Goal: Information Seeking & Learning: Learn about a topic

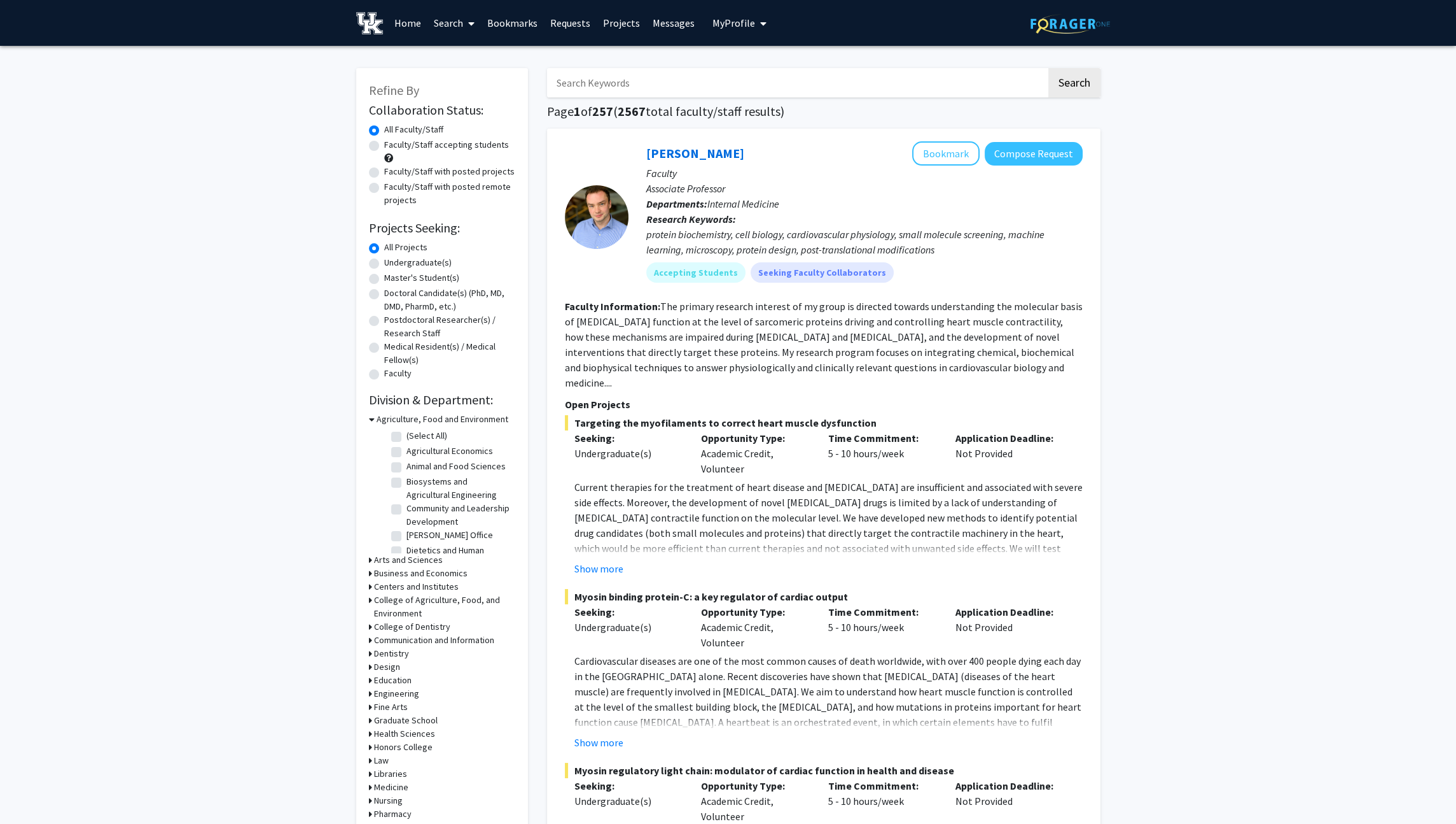
scroll to position [158, 0]
click at [429, 262] on label "Undergraduate(s)" at bounding box center [417, 262] width 67 height 13
click at [393, 262] on input "Undergraduate(s)" at bounding box center [388, 260] width 8 height 8
radio input "true"
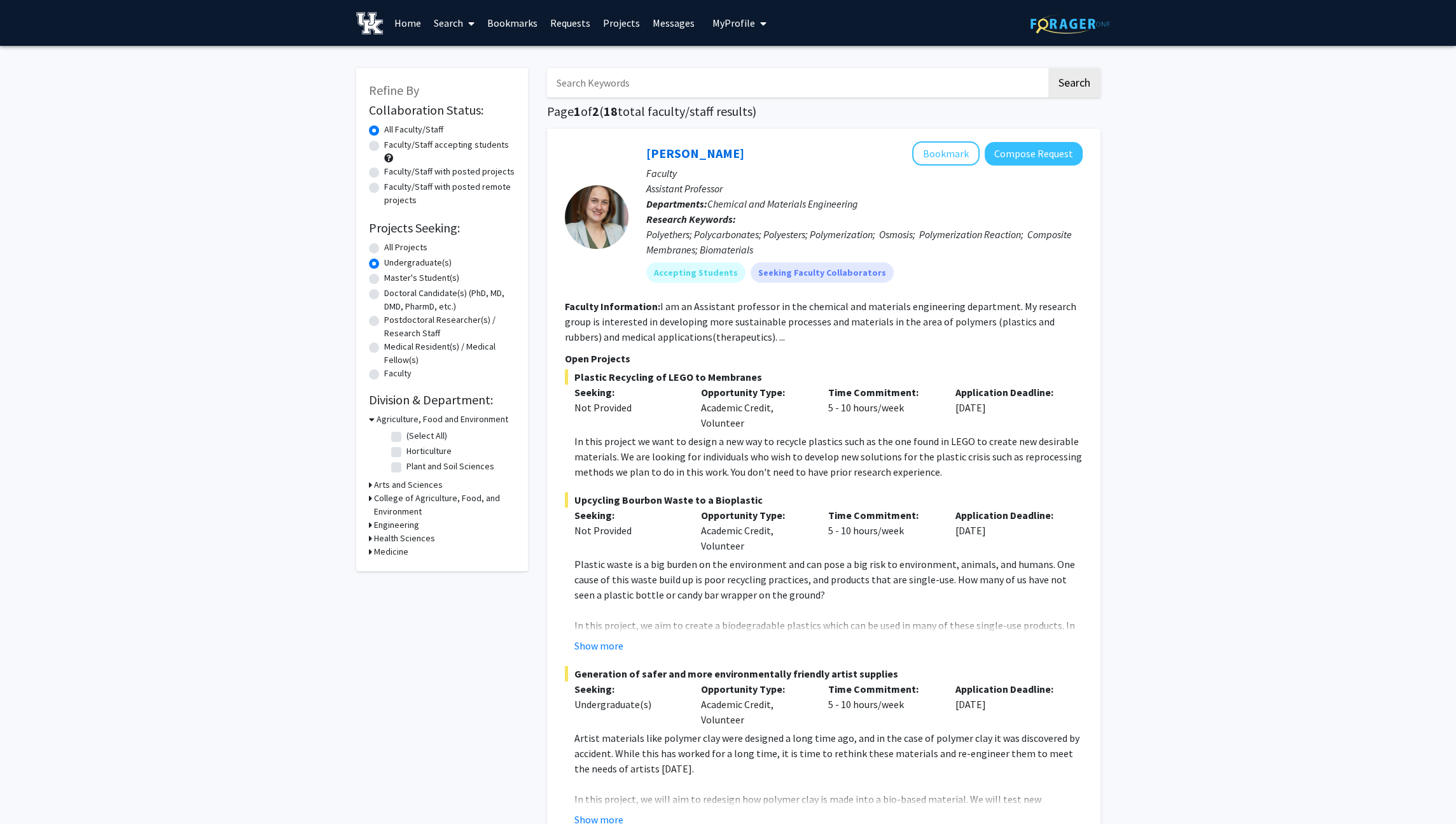
click at [410, 523] on h3 "Engineering" at bounding box center [397, 525] width 45 height 13
click at [419, 541] on label "(Select All)" at bounding box center [427, 541] width 41 height 13
click at [415, 541] on input "(Select All)" at bounding box center [411, 539] width 8 height 8
checkbox input "true"
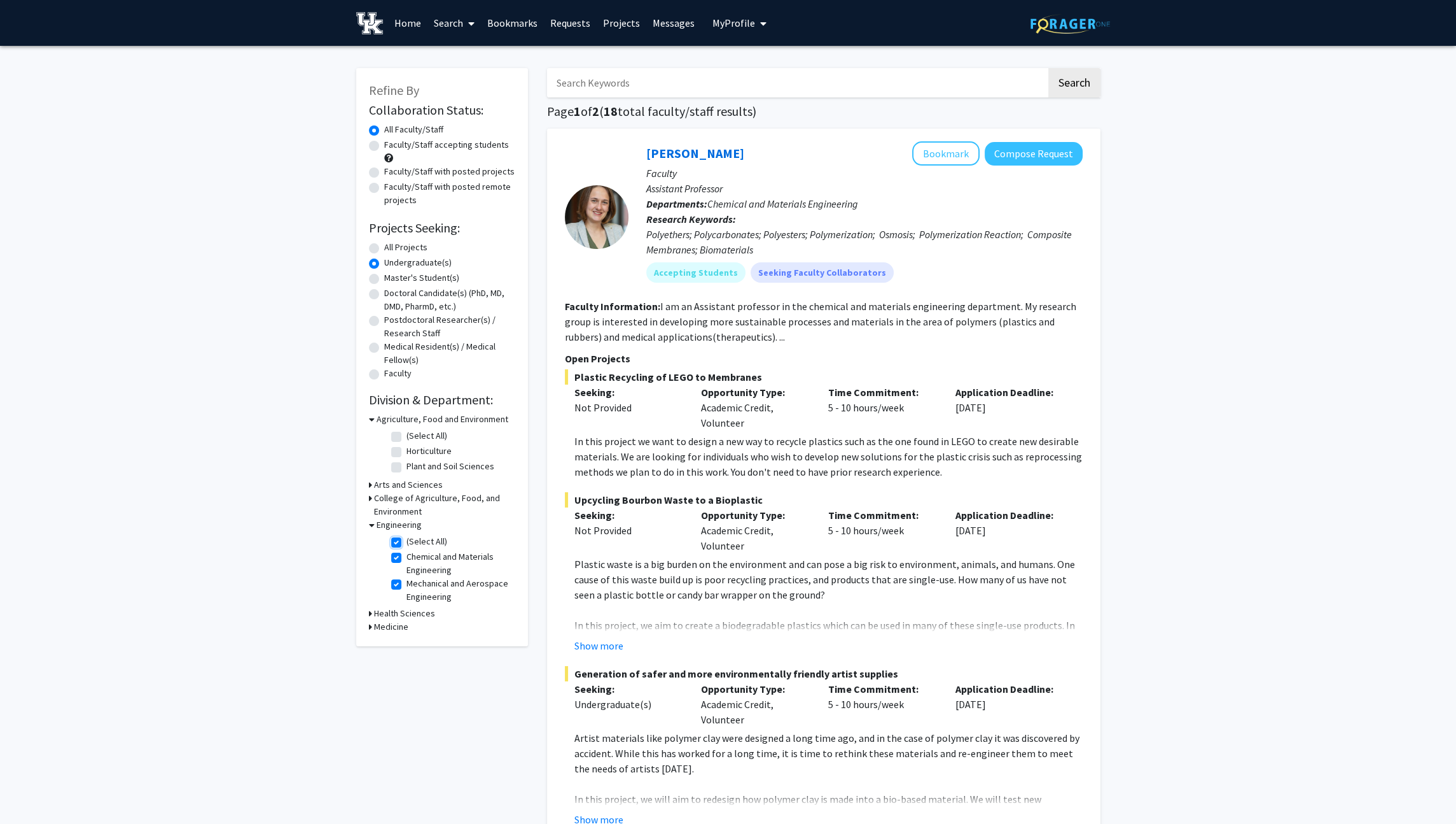
checkbox input "true"
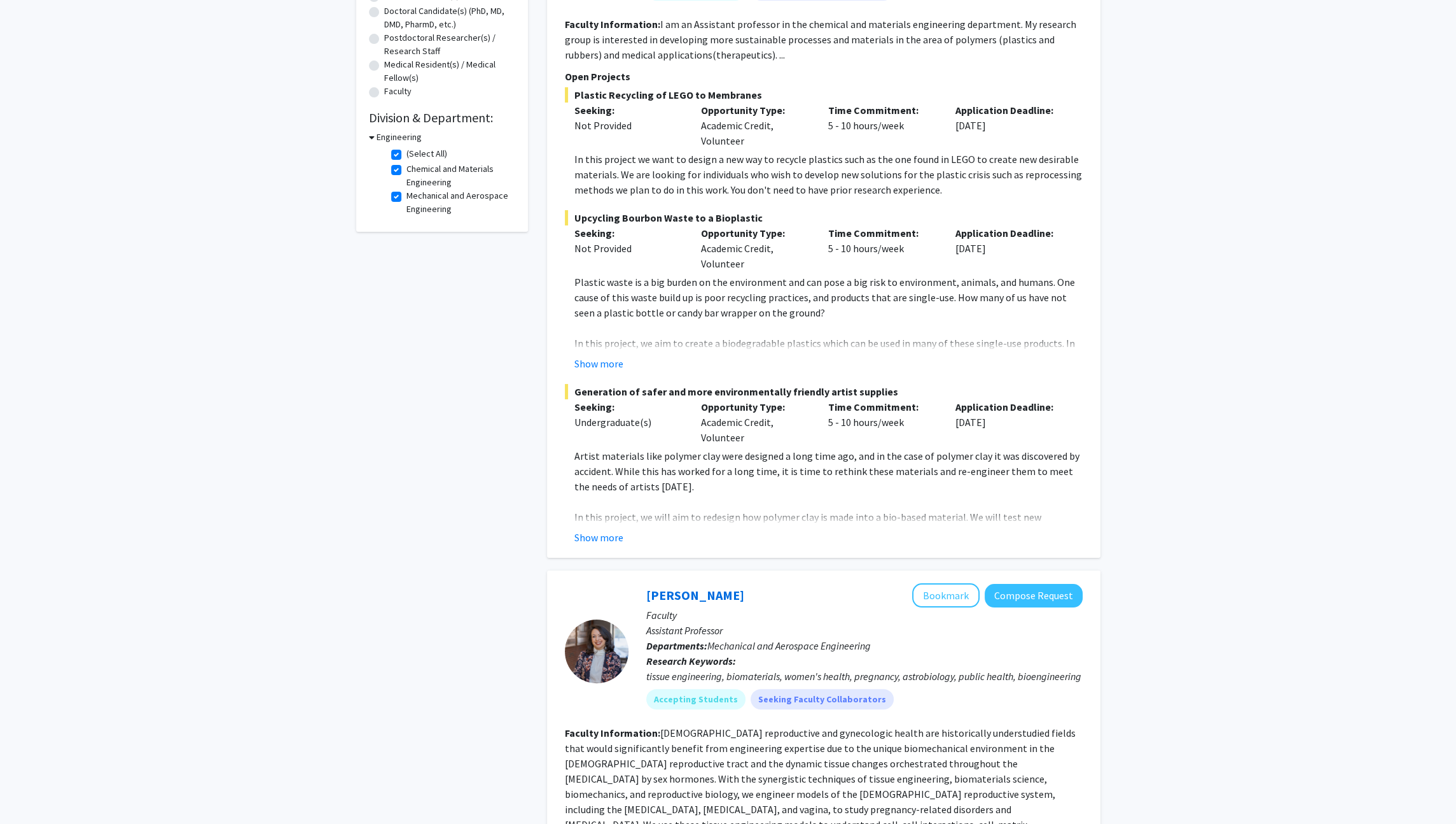
scroll to position [271, 0]
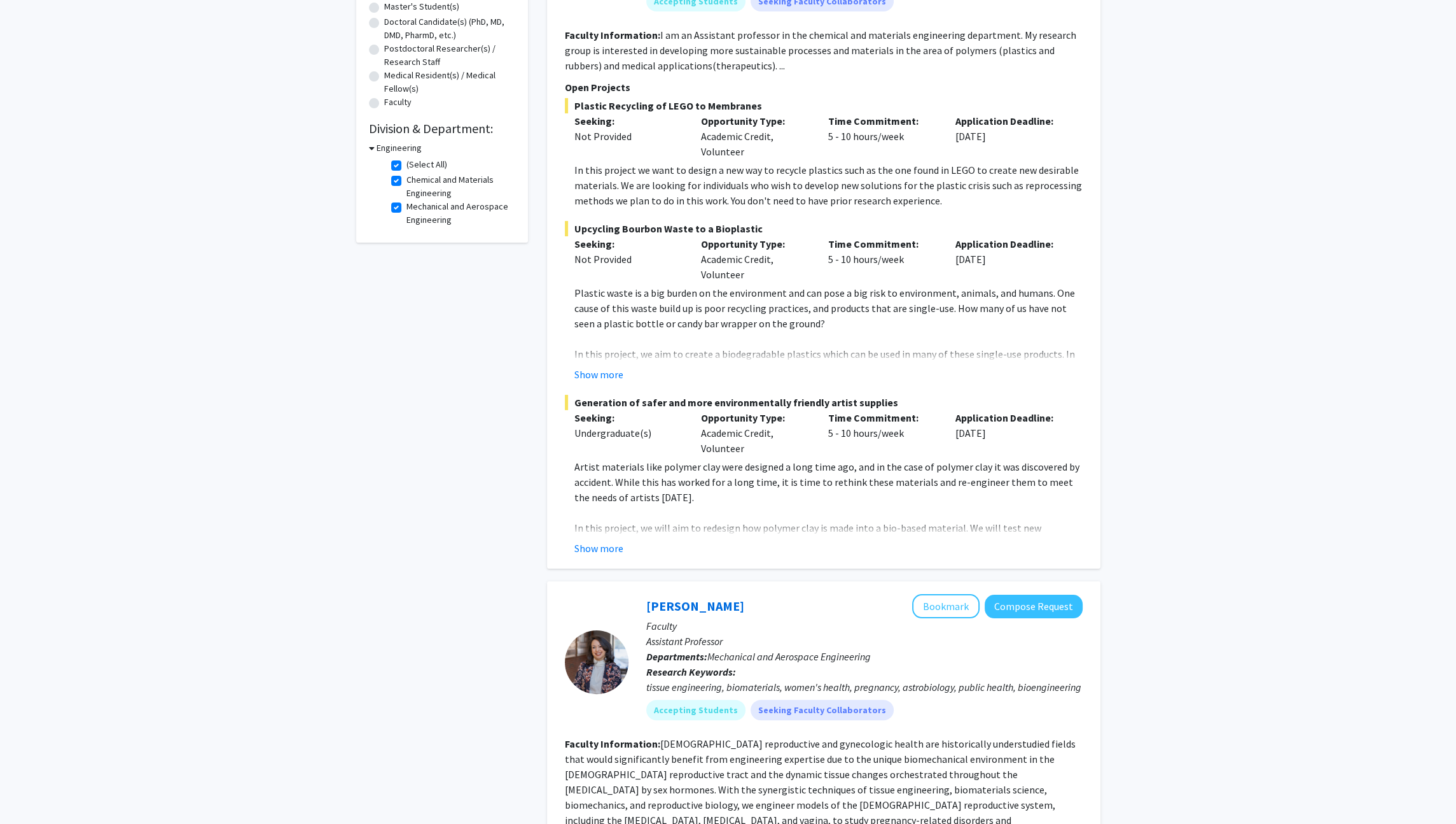
click at [624, 549] on div "Show more" at bounding box center [828, 548] width 508 height 16
click at [605, 547] on button "Show more" at bounding box center [599, 548] width 49 height 16
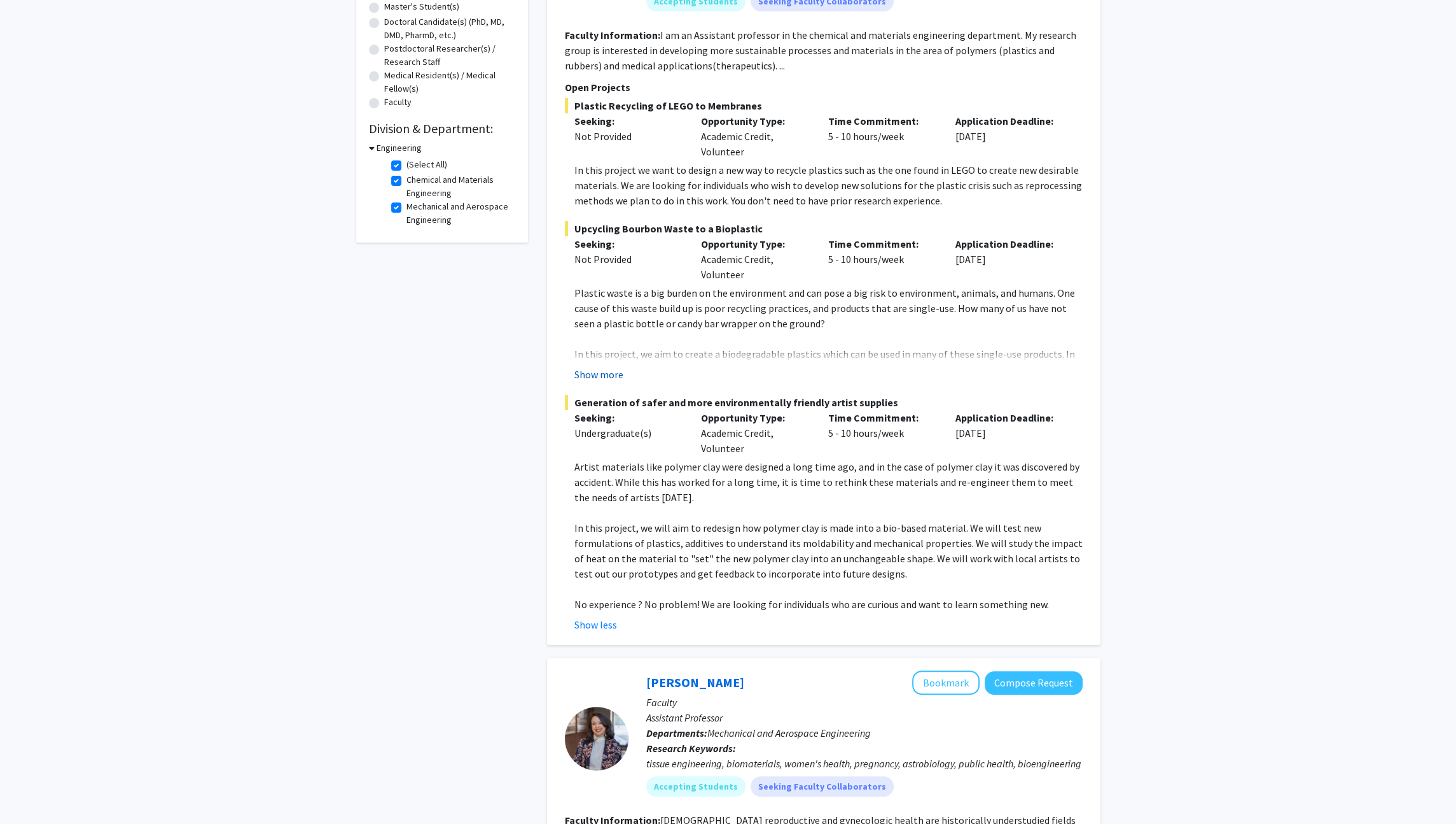
click at [606, 379] on button "Show more" at bounding box center [599, 374] width 49 height 16
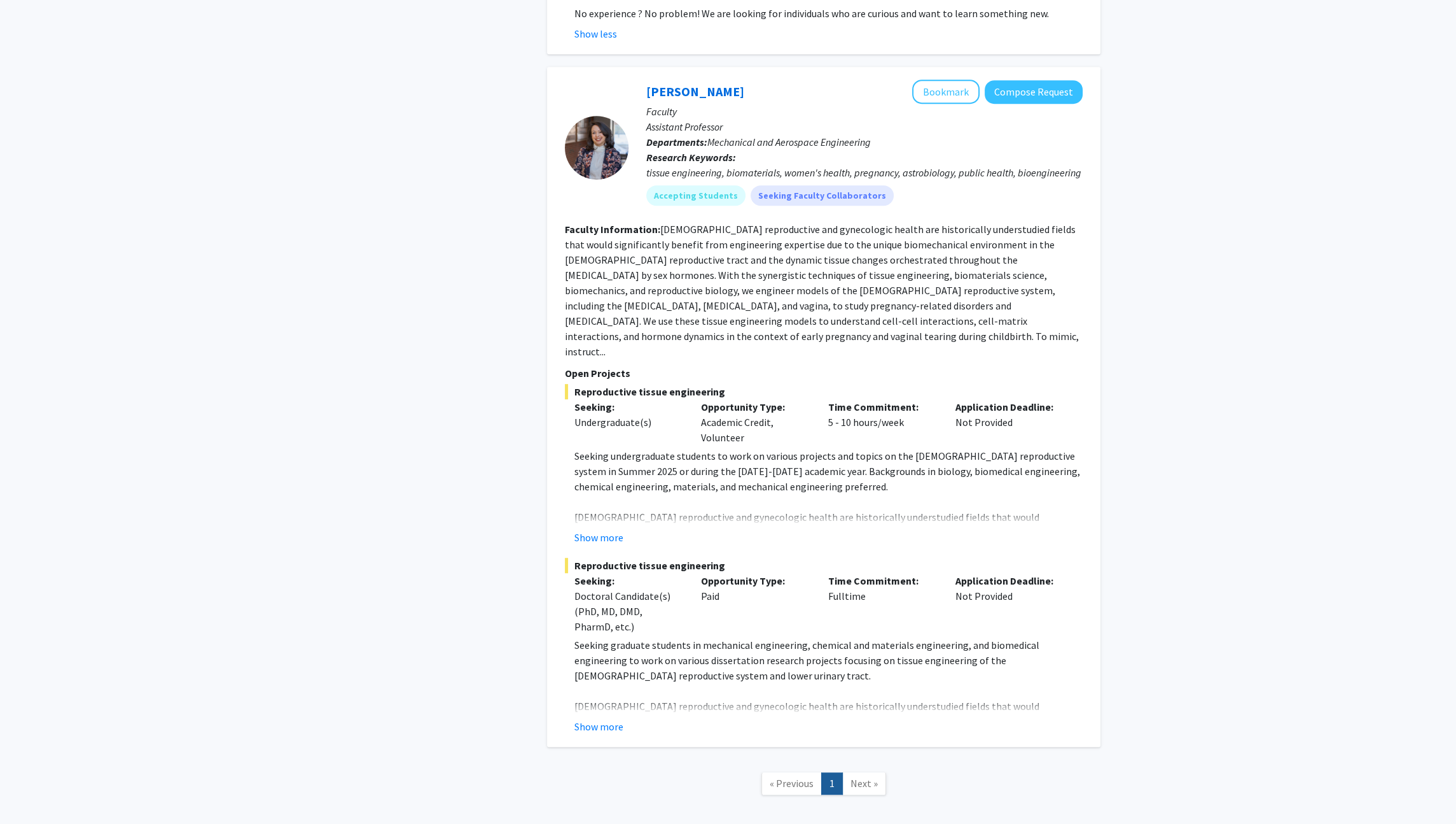
scroll to position [970, 0]
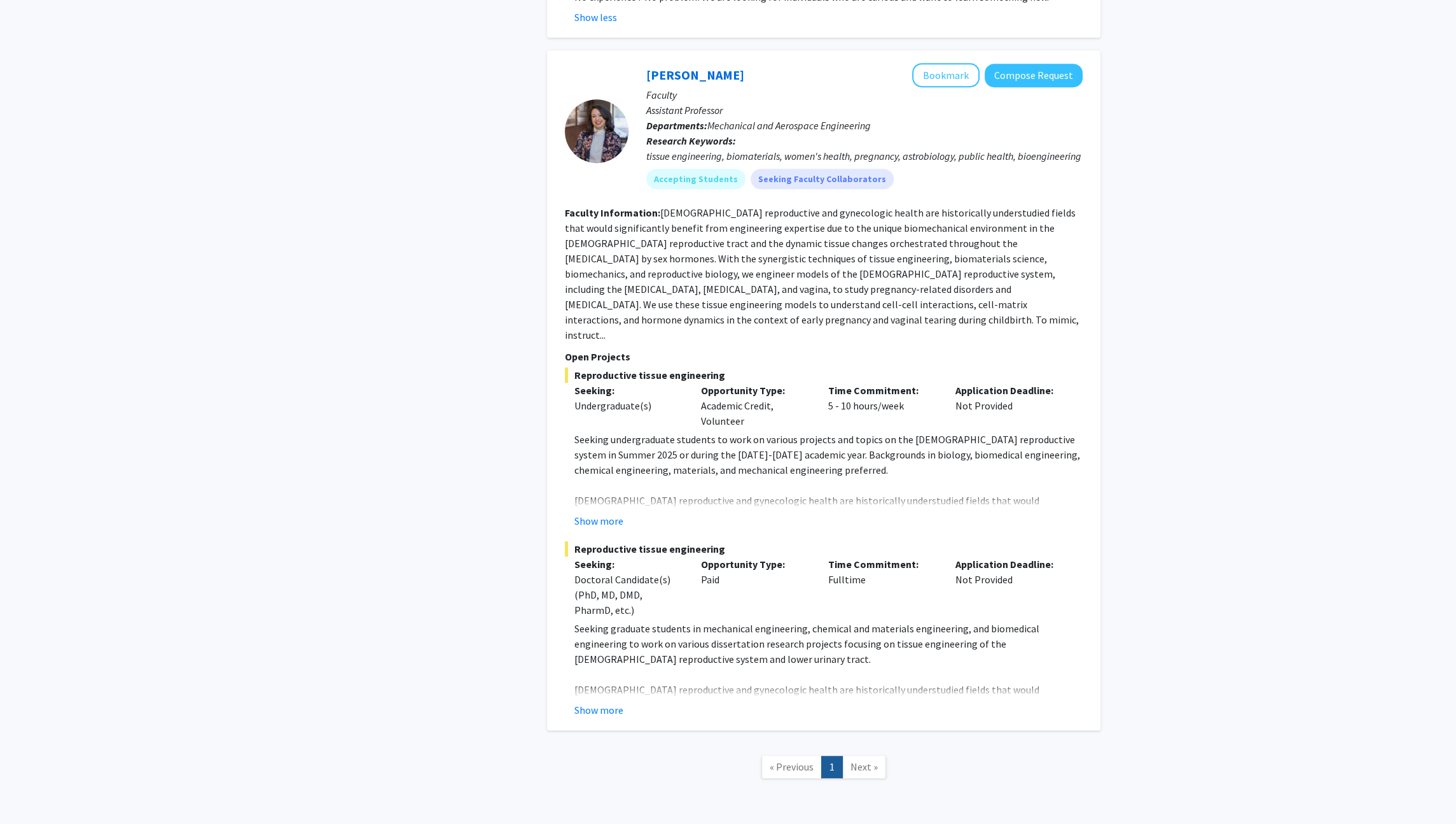
click at [874, 760] on span "Next »" at bounding box center [864, 767] width 28 height 13
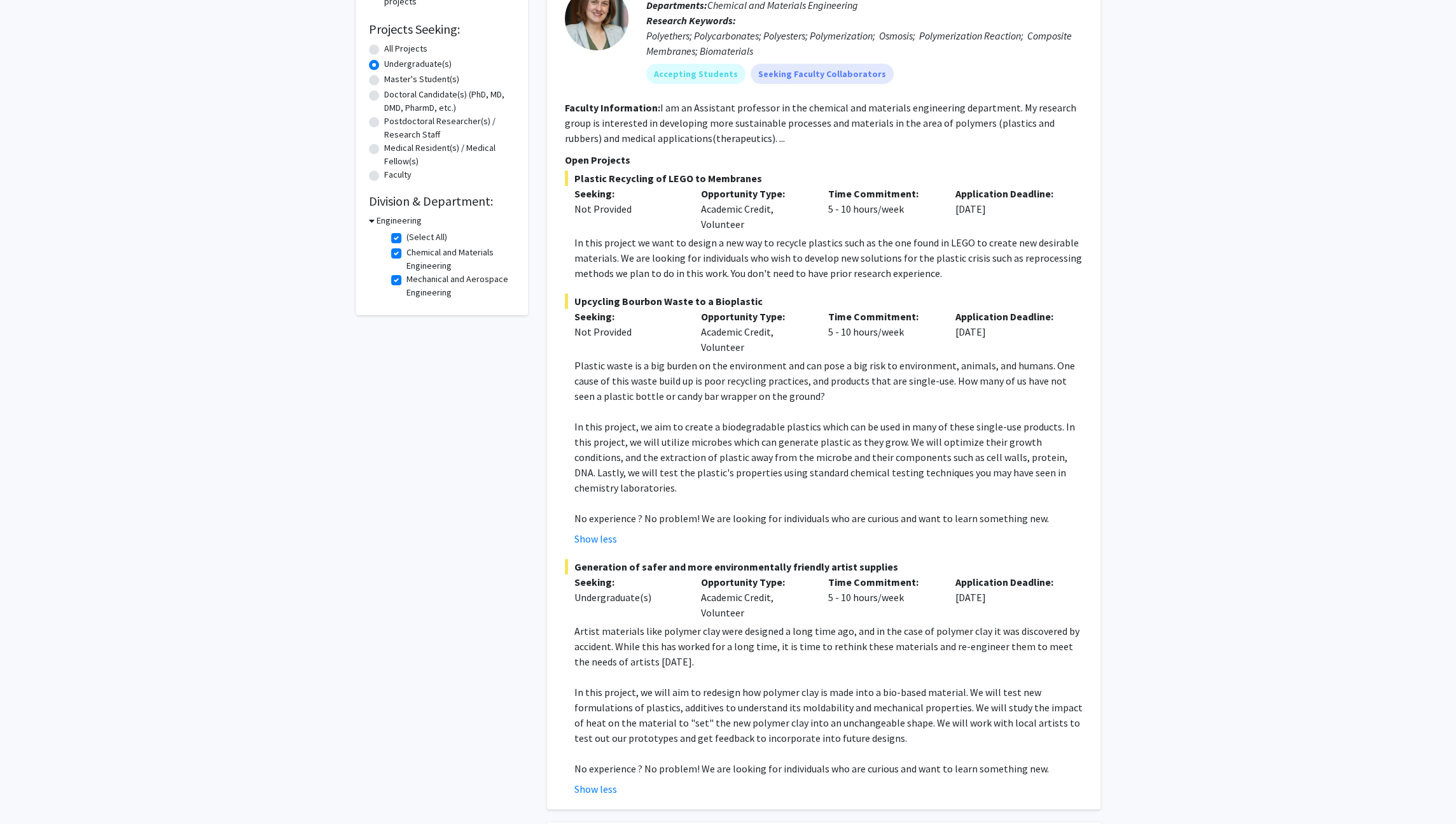
scroll to position [0, 0]
